Goal: Information Seeking & Learning: Learn about a topic

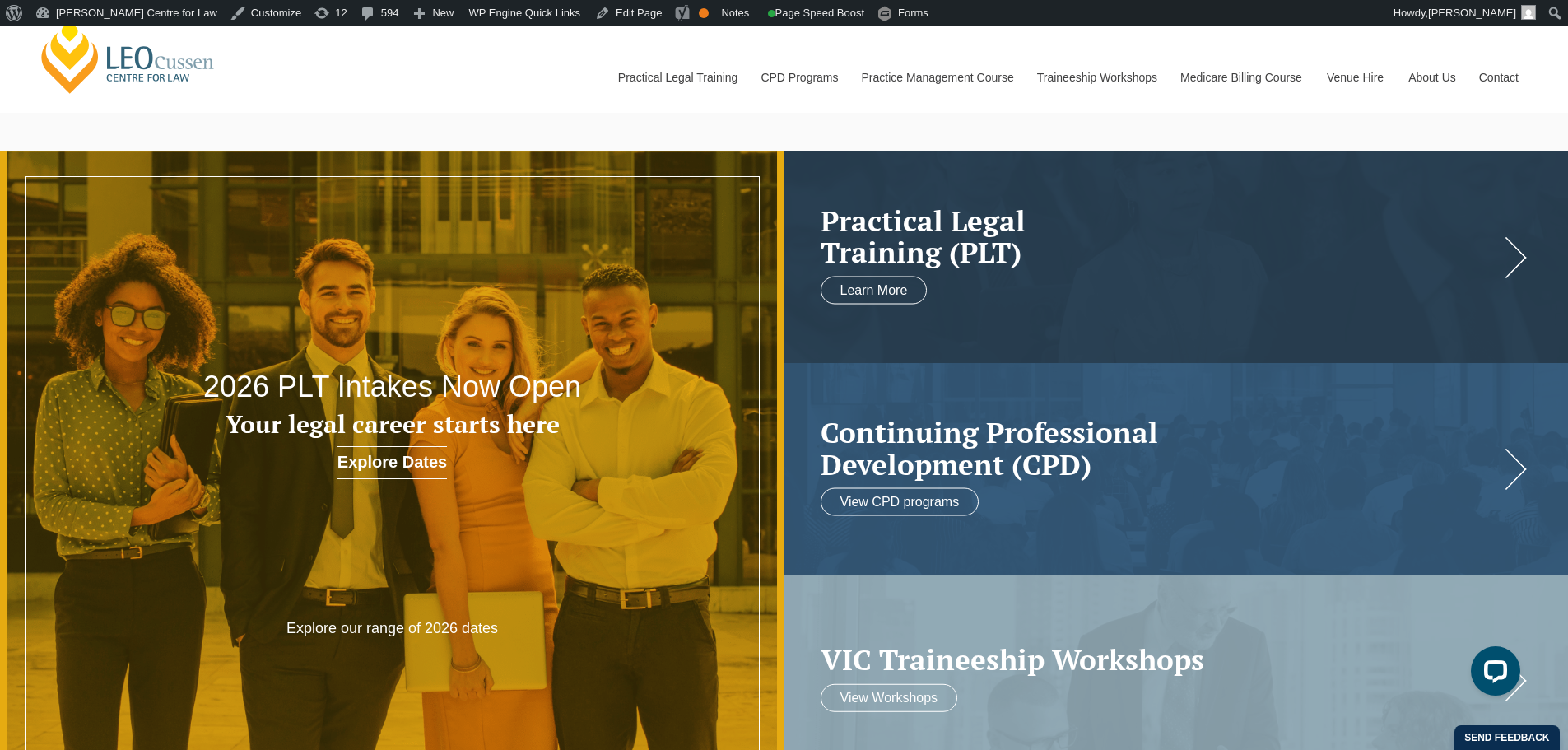
click at [1350, 74] on link "Venue Hire" at bounding box center [1355, 77] width 82 height 71
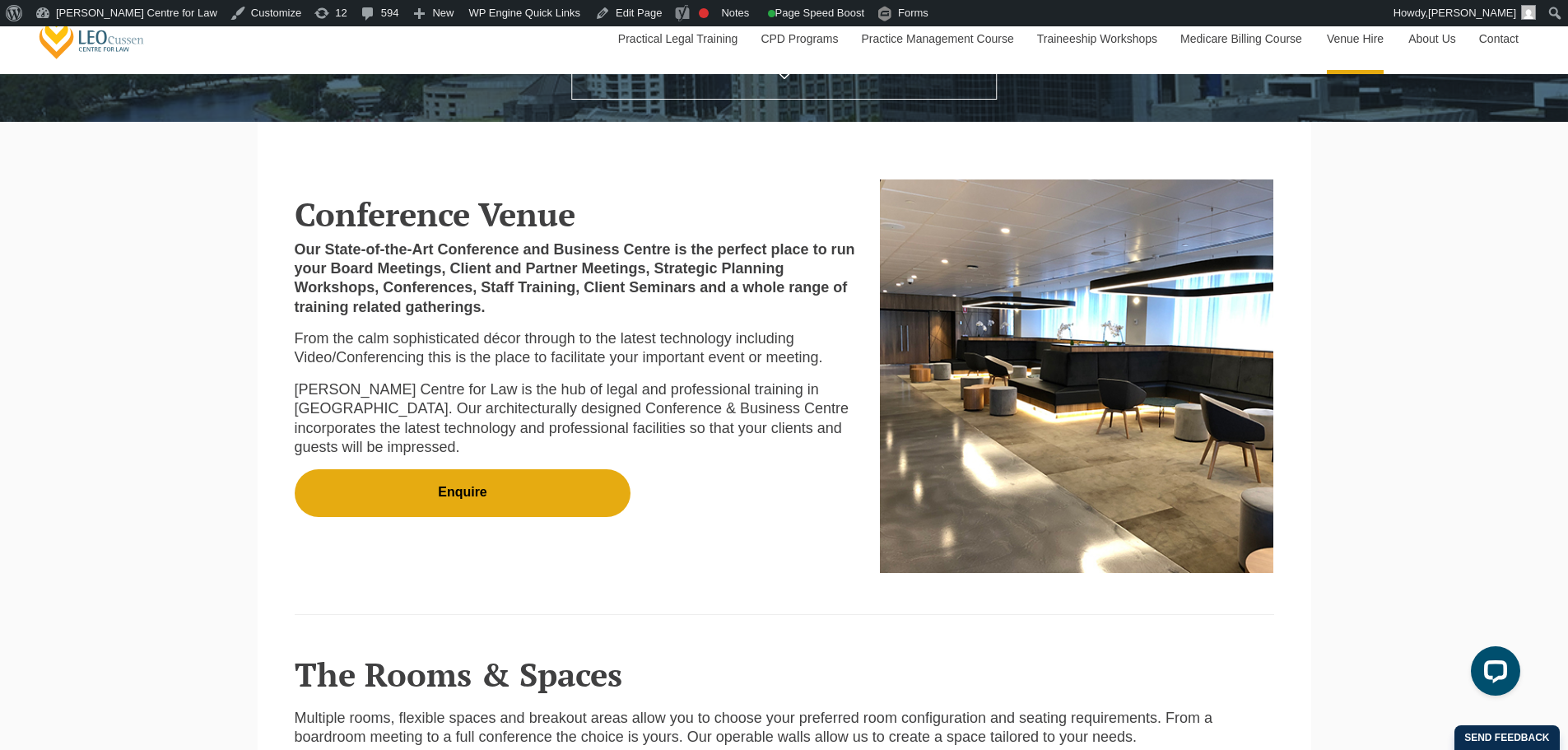
scroll to position [408, 0]
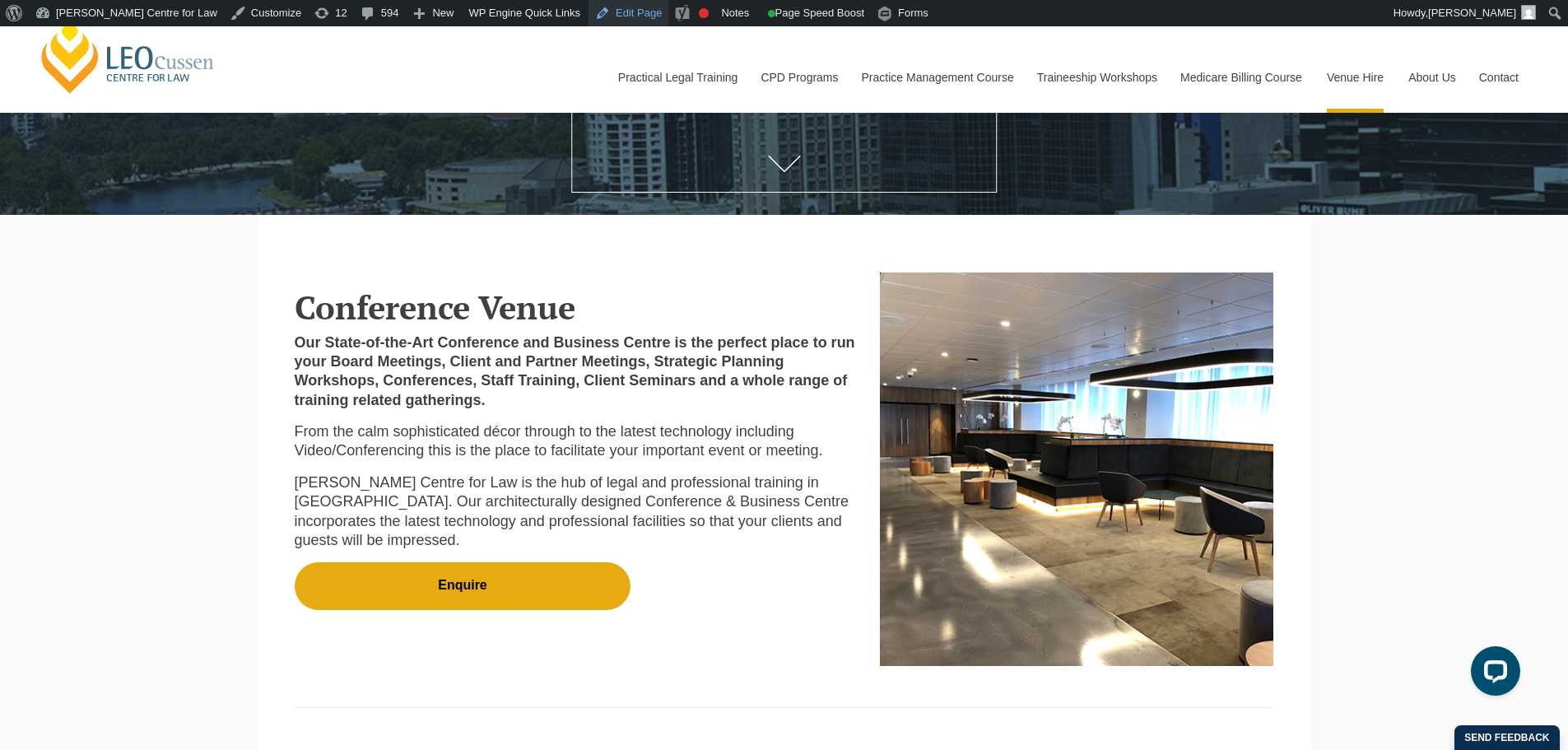
click at [601, 12] on link "Edit Page" at bounding box center [629, 13] width 80 height 26
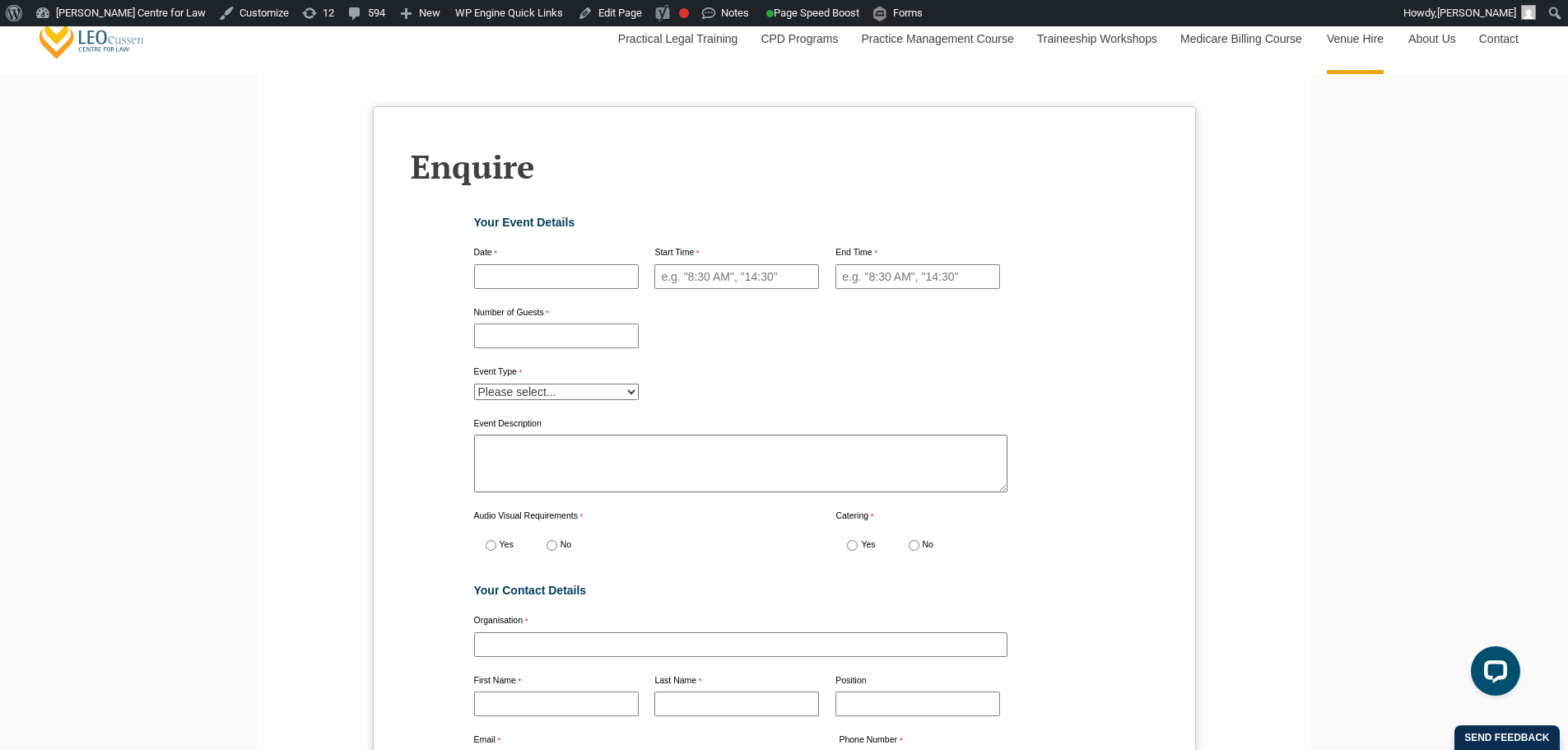
scroll to position [5307, 0]
